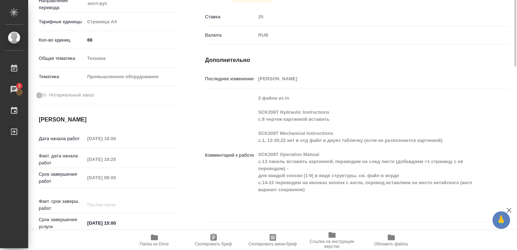
scroll to position [38, 0]
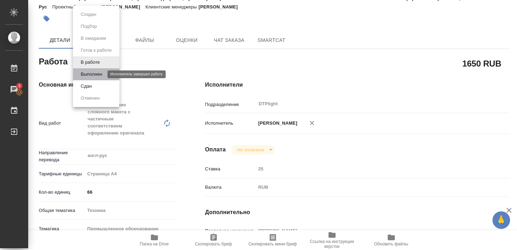
click at [90, 73] on button "Выполнен" at bounding box center [92, 75] width 26 height 8
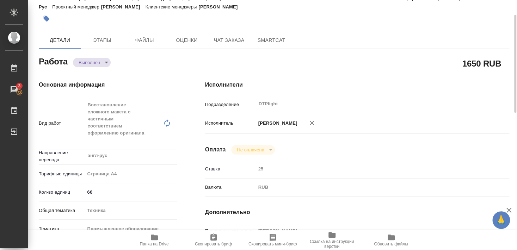
type textarea "x"
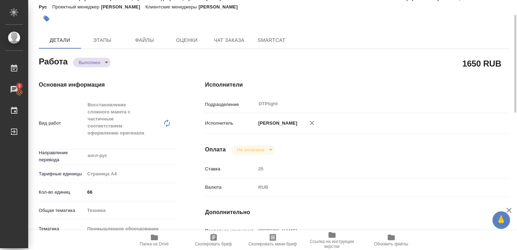
type textarea "x"
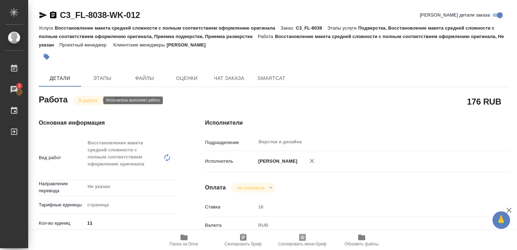
click at [95, 95] on div "Работа В работе inProgress Работа включена в последовательность" at bounding box center [108, 99] width 138 height 13
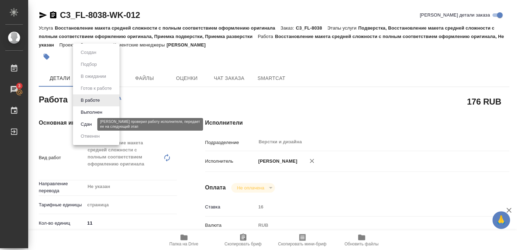
click at [89, 123] on button "Сдан" at bounding box center [86, 125] width 15 height 8
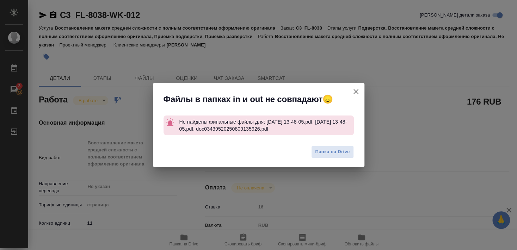
type textarea "x"
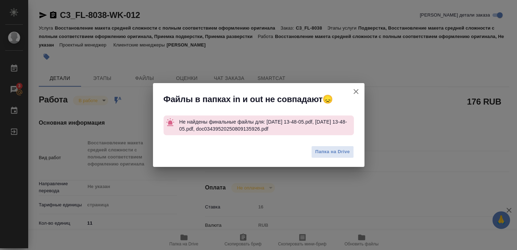
type textarea "x"
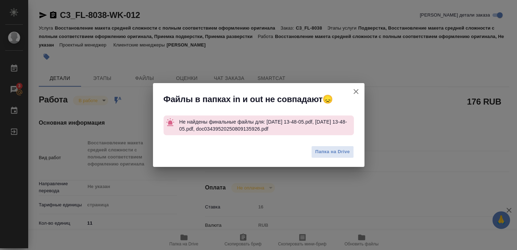
type textarea "x"
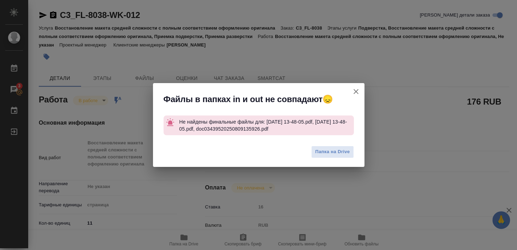
click at [356, 90] on icon "button" at bounding box center [356, 91] width 8 height 8
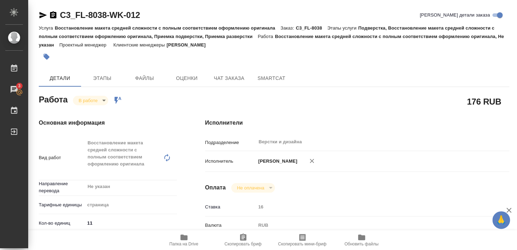
type textarea "x"
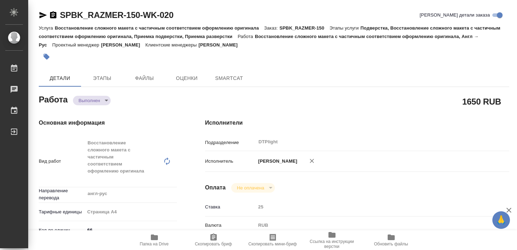
type textarea "x"
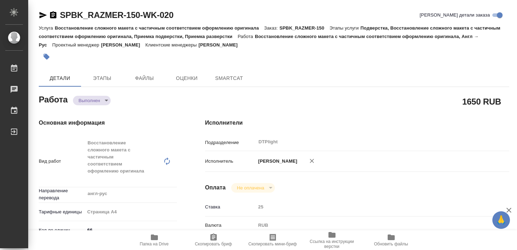
type textarea "x"
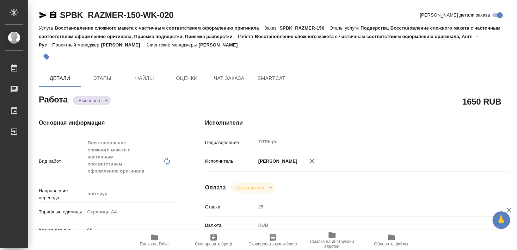
type textarea "x"
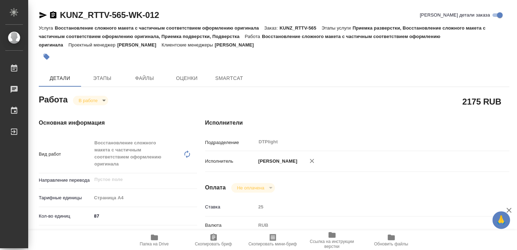
type textarea "x"
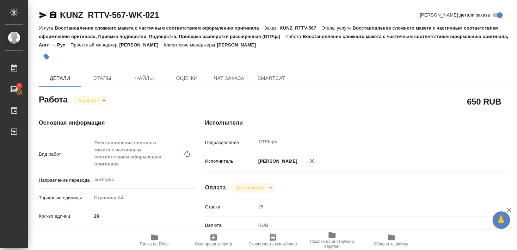
scroll to position [152, 0]
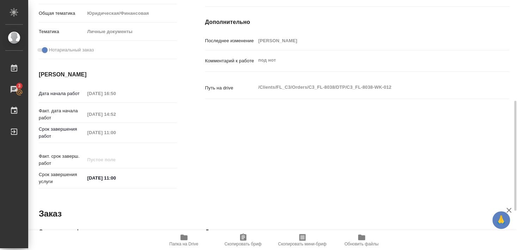
scroll to position [152, 0]
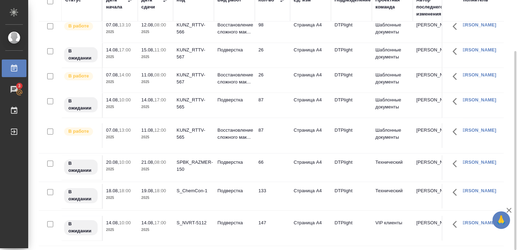
scroll to position [91, 0]
